Goal: Book appointment/travel/reservation

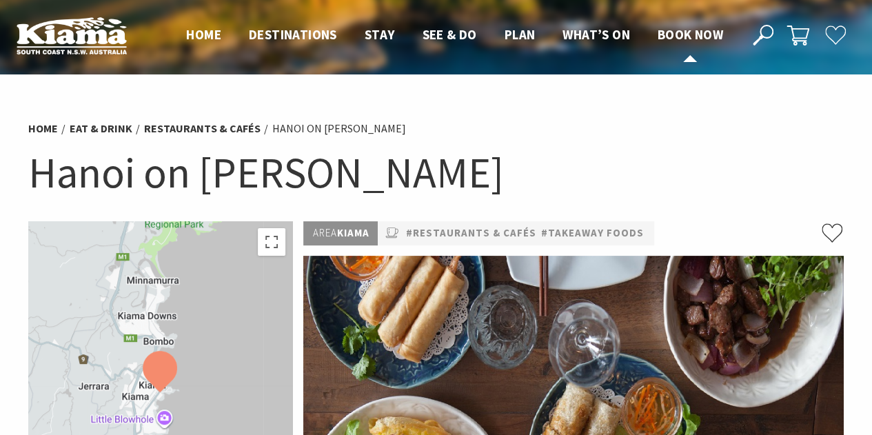
click at [682, 37] on span "Book now" at bounding box center [690, 34] width 65 height 17
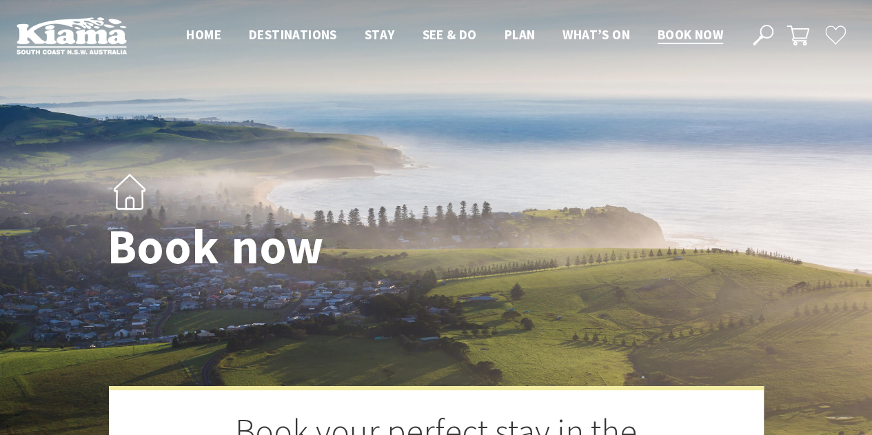
select select "3"
select select "2"
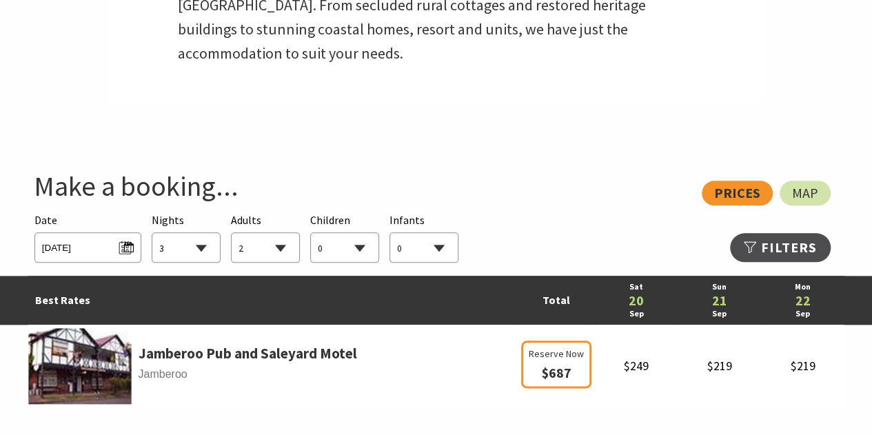
scroll to position [636, 0]
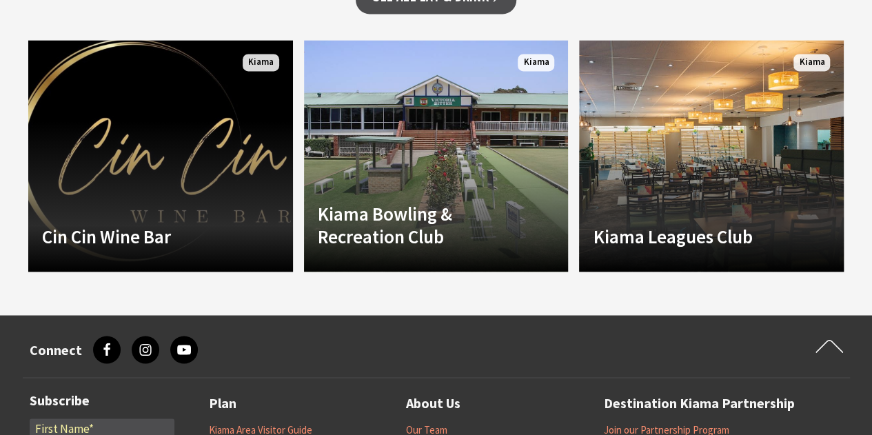
scroll to position [997, 0]
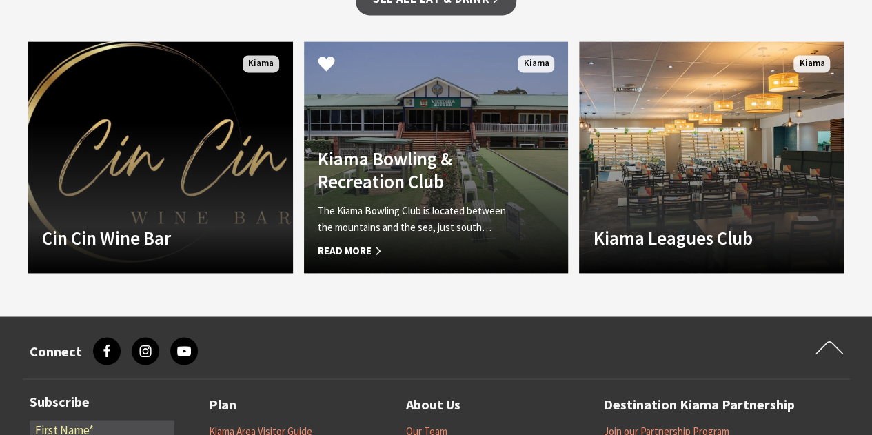
click at [494, 148] on h4 "Kiama Bowling & Recreation Club" at bounding box center [416, 170] width 197 height 45
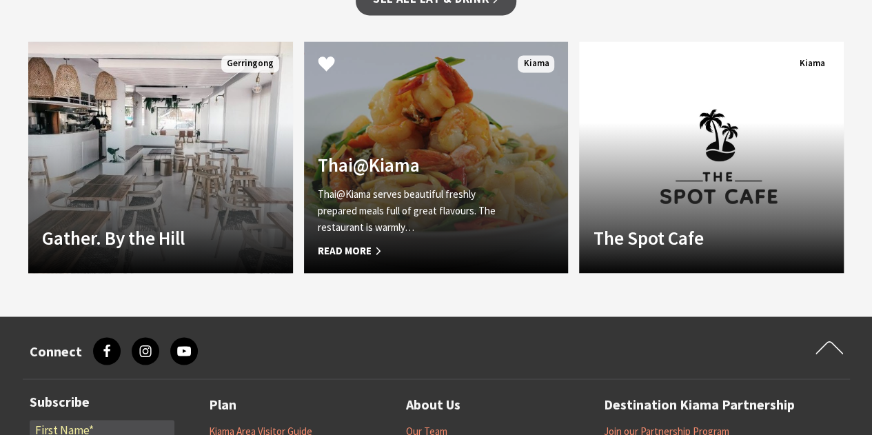
scroll to position [931, 0]
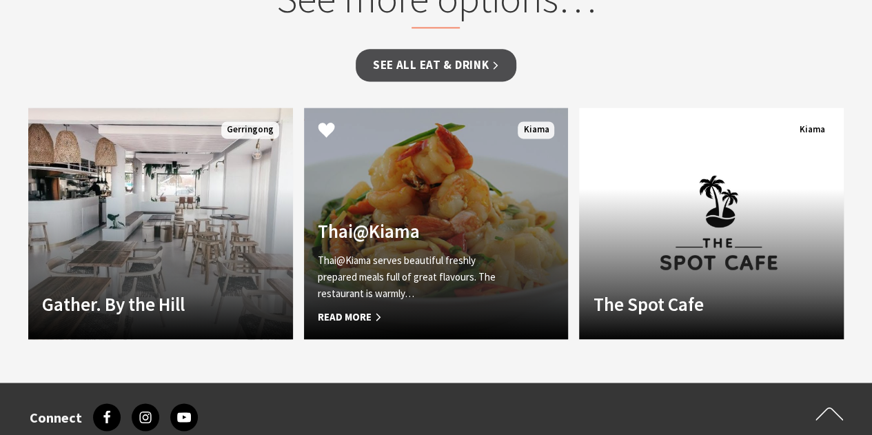
click at [448, 191] on link "Another Image Used Thai@Kiama Thai@Kiama serves beautiful freshly prepared meal…" at bounding box center [436, 224] width 265 height 232
